Goal: Information Seeking & Learning: Learn about a topic

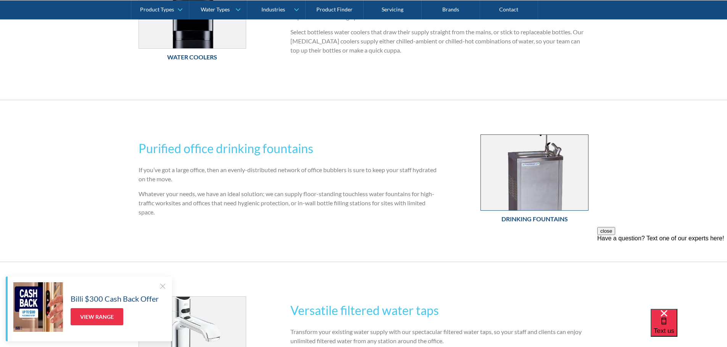
click at [534, 183] on img at bounding box center [534, 173] width 107 height 76
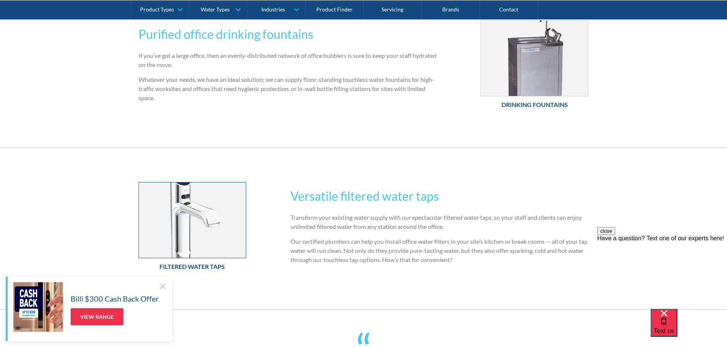
click at [219, 224] on img at bounding box center [192, 221] width 107 height 76
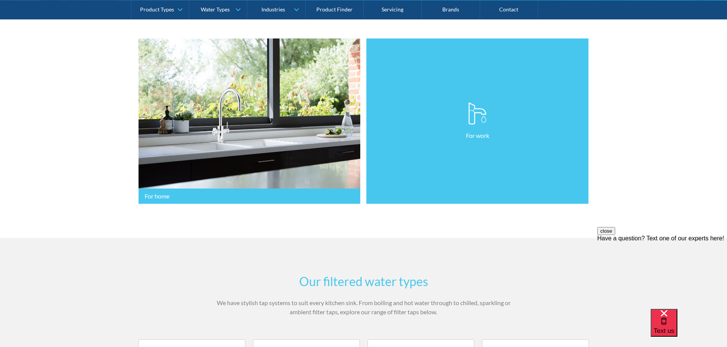
click at [481, 120] on img at bounding box center [477, 113] width 18 height 23
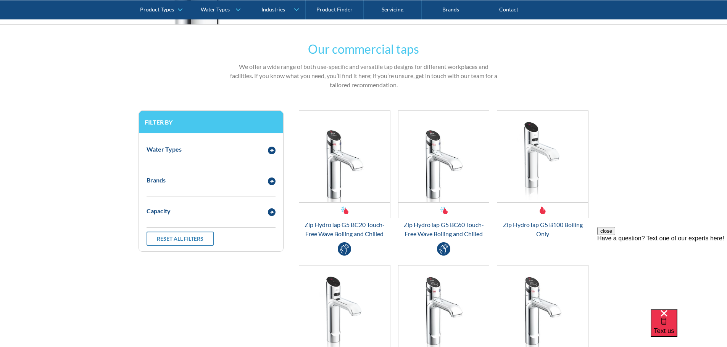
scroll to position [420, 0]
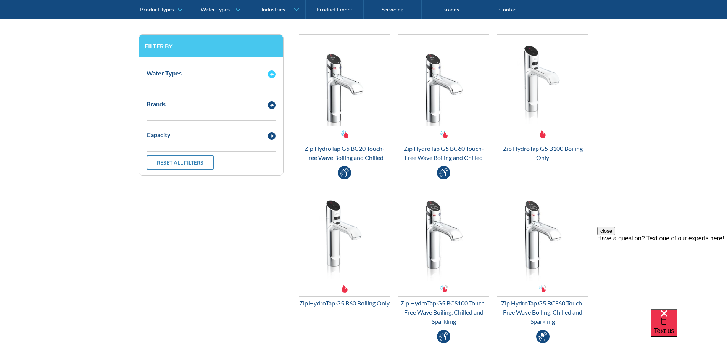
click at [269, 74] on img "Email Form 3" at bounding box center [272, 75] width 8 height 8
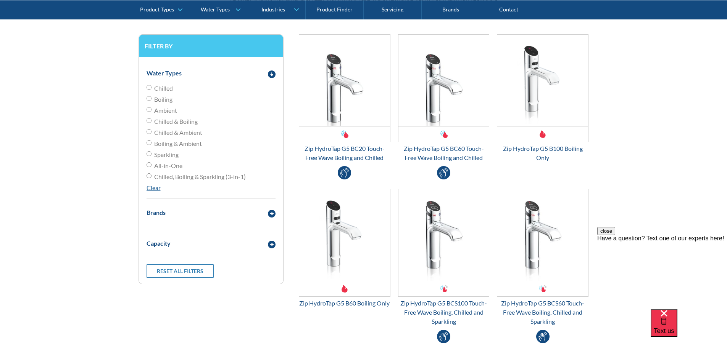
click at [148, 98] on input "Boiling" at bounding box center [148, 98] width 5 height 5
radio input "true"
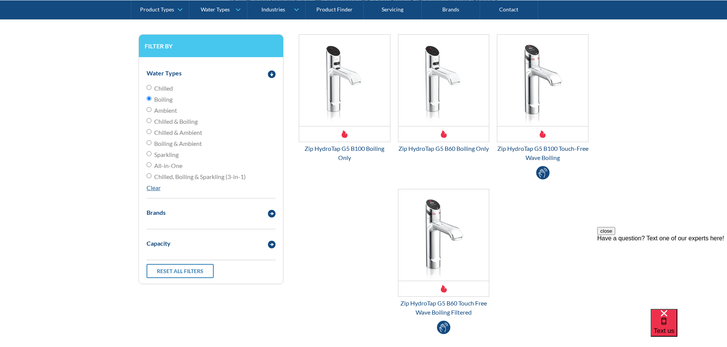
click at [148, 85] on input "Chilled" at bounding box center [148, 87] width 5 height 5
radio input "true"
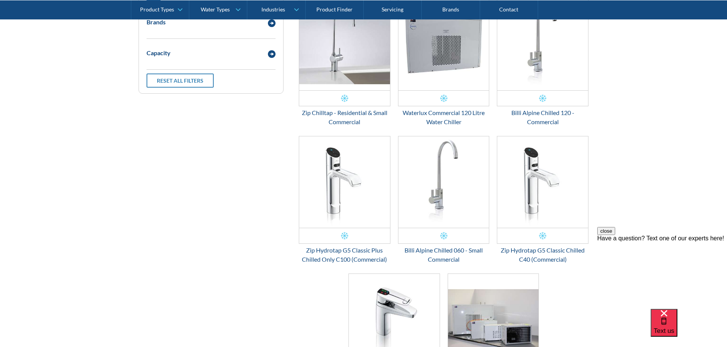
scroll to position [725, 0]
